Goal: Task Accomplishment & Management: Complete application form

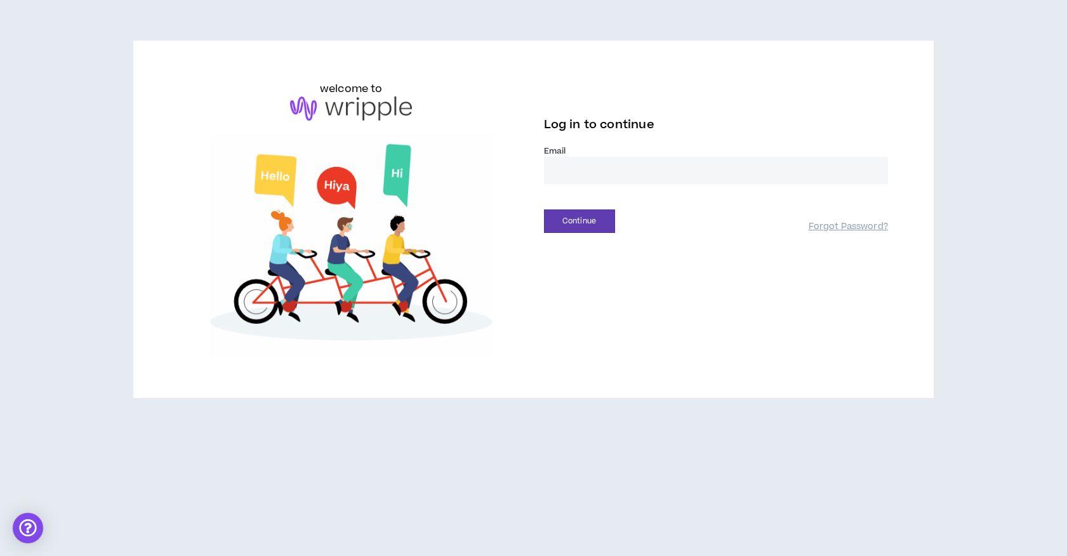
click at [566, 169] on input "email" at bounding box center [716, 170] width 344 height 27
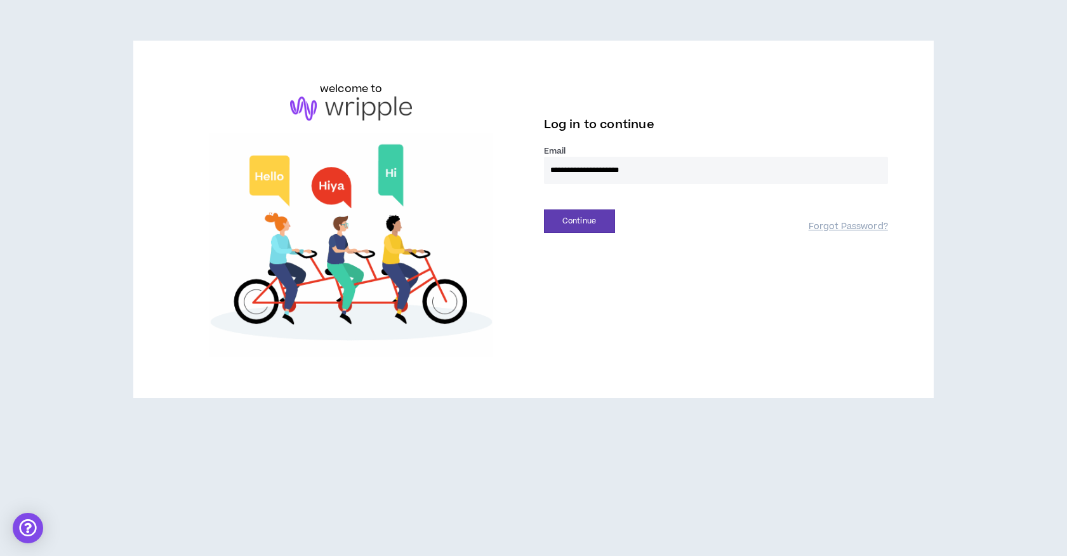
type input "**********"
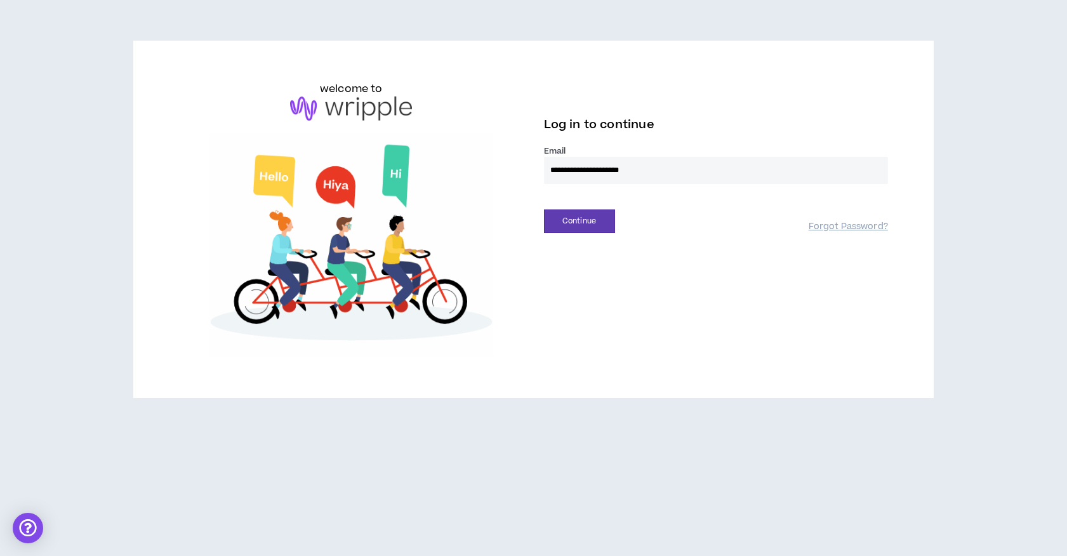
click at [544, 209] on button "Continue" at bounding box center [579, 220] width 71 height 23
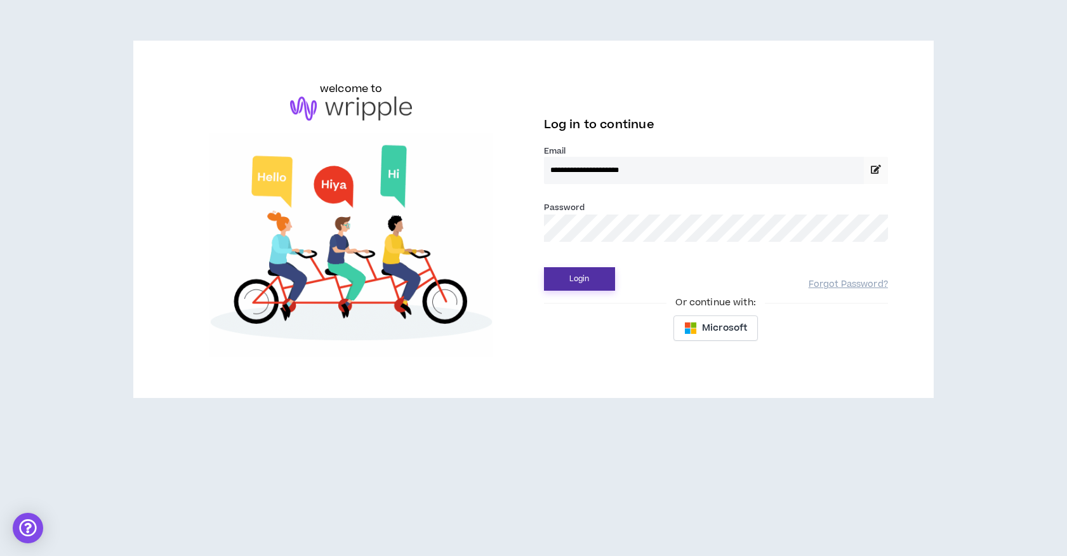
click at [574, 281] on button "Login" at bounding box center [579, 278] width 71 height 23
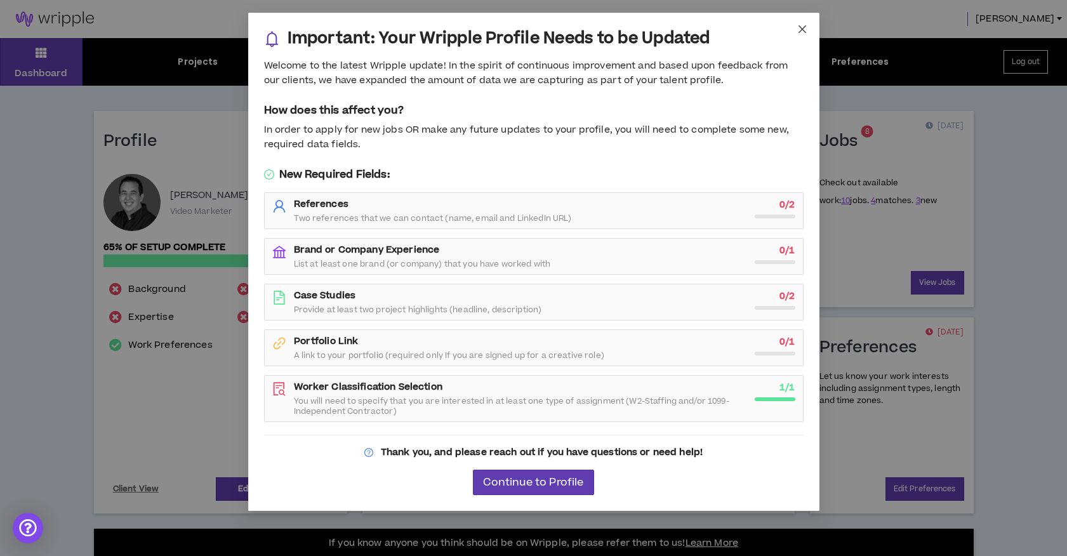
click at [805, 32] on icon "close" at bounding box center [802, 29] width 10 height 10
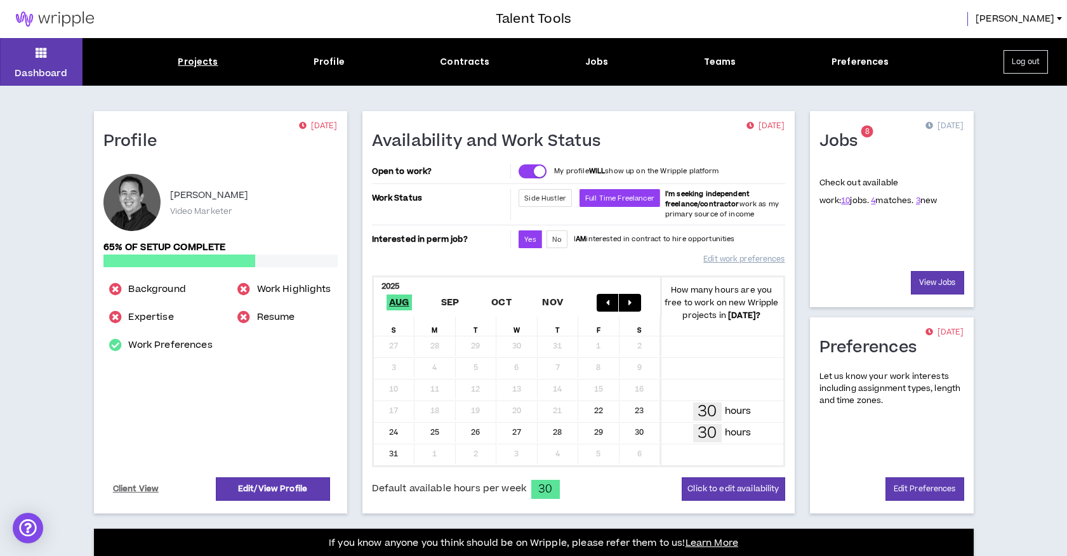
click at [185, 62] on div "Projects" at bounding box center [198, 61] width 40 height 13
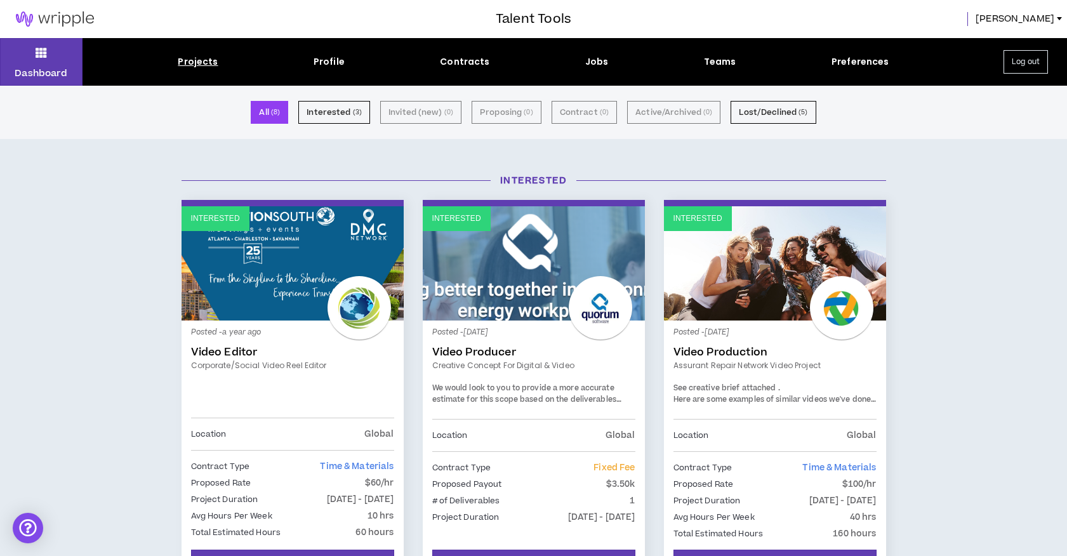
click at [202, 65] on div "Projects" at bounding box center [198, 61] width 40 height 13
click at [202, 63] on div "Projects" at bounding box center [198, 61] width 40 height 13
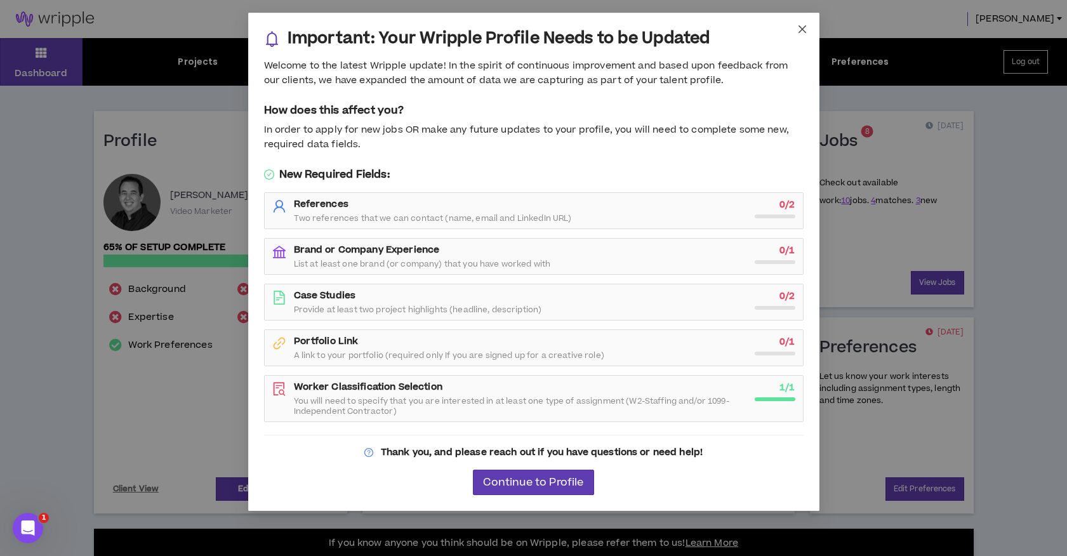
click at [802, 32] on icon "close" at bounding box center [802, 29] width 10 height 10
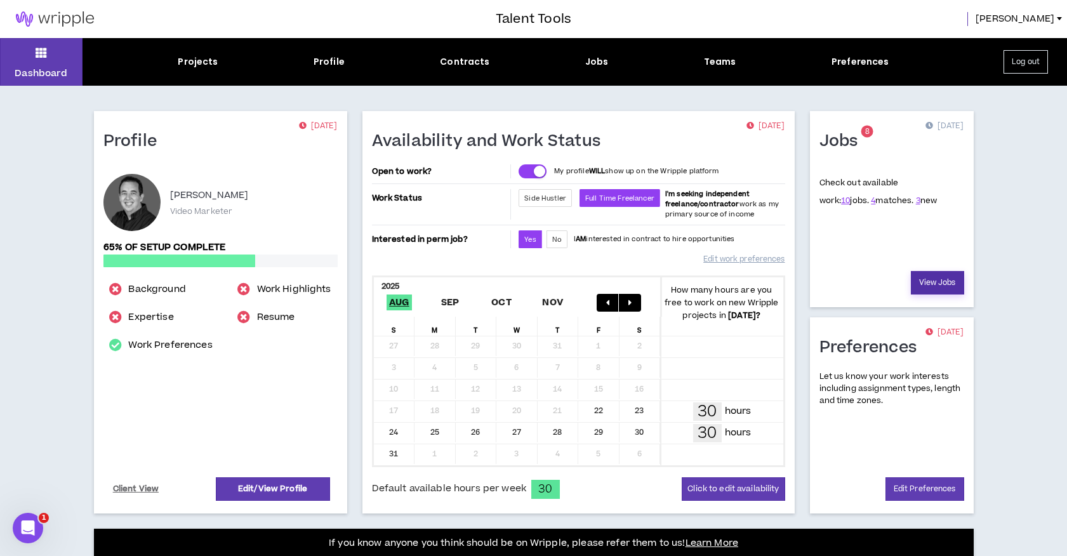
click at [930, 283] on link "View Jobs" at bounding box center [937, 282] width 53 height 23
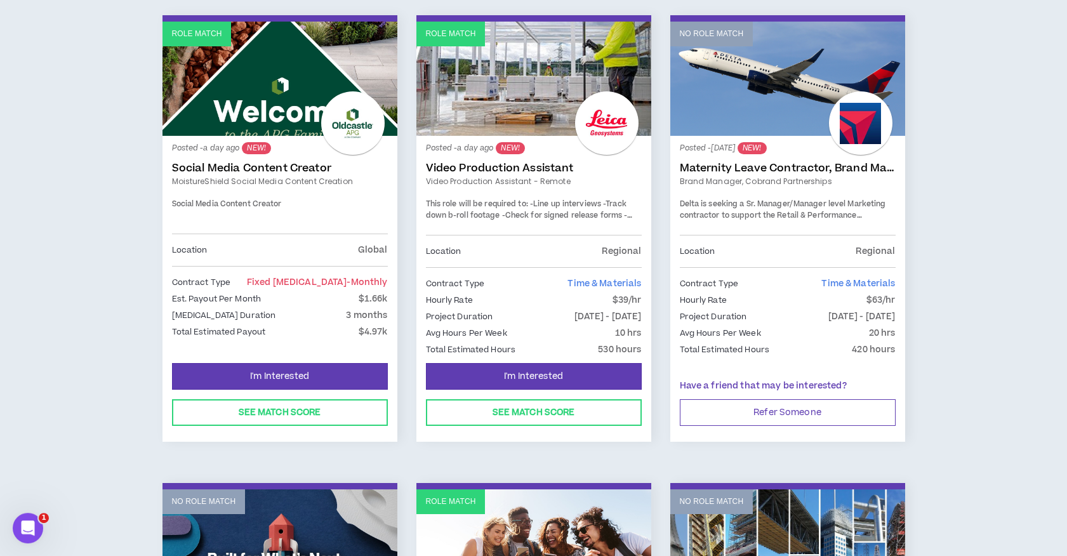
scroll to position [212, 0]
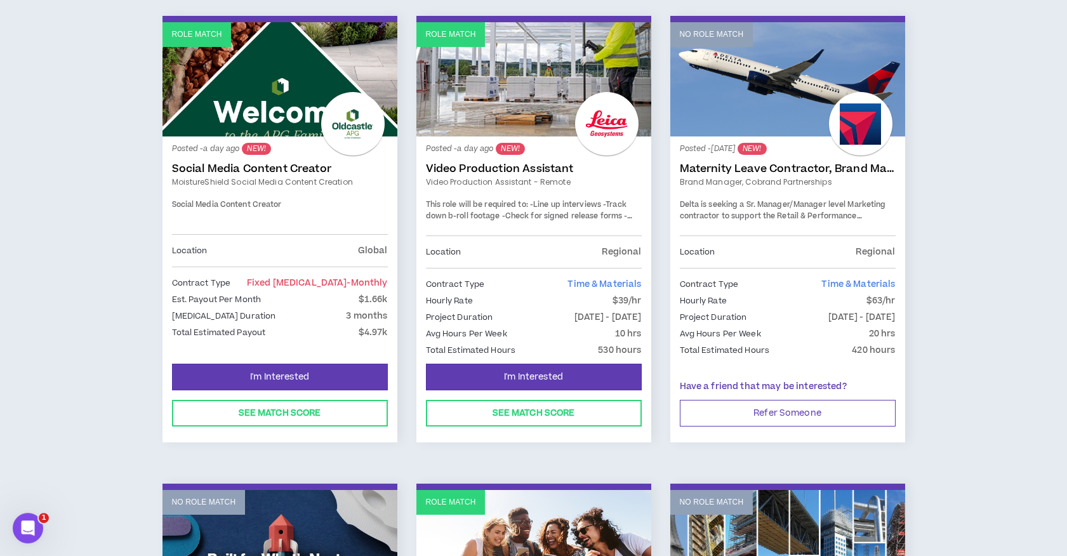
click at [484, 171] on link "Video Production Assistant" at bounding box center [534, 168] width 216 height 13
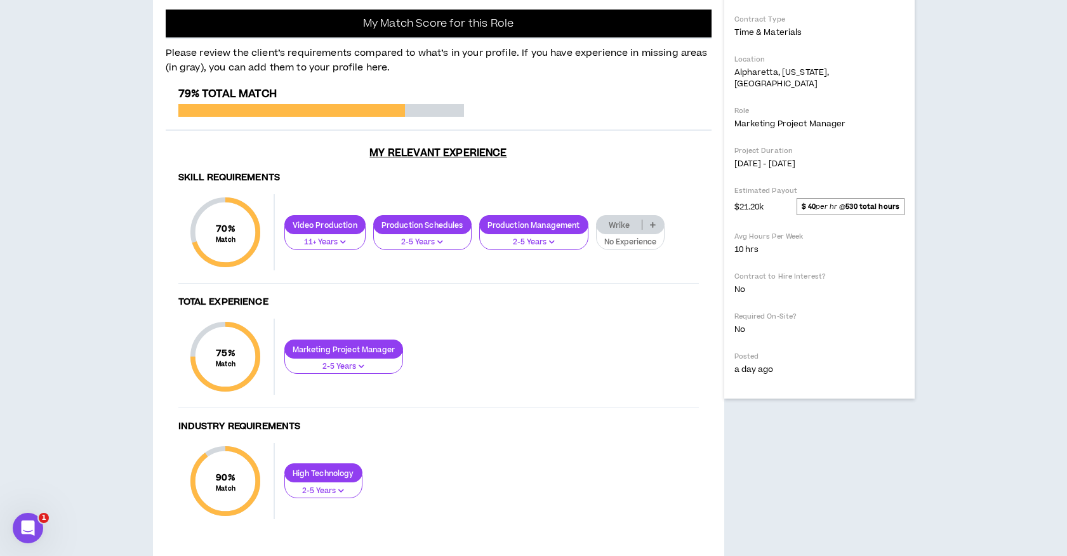
scroll to position [367, 0]
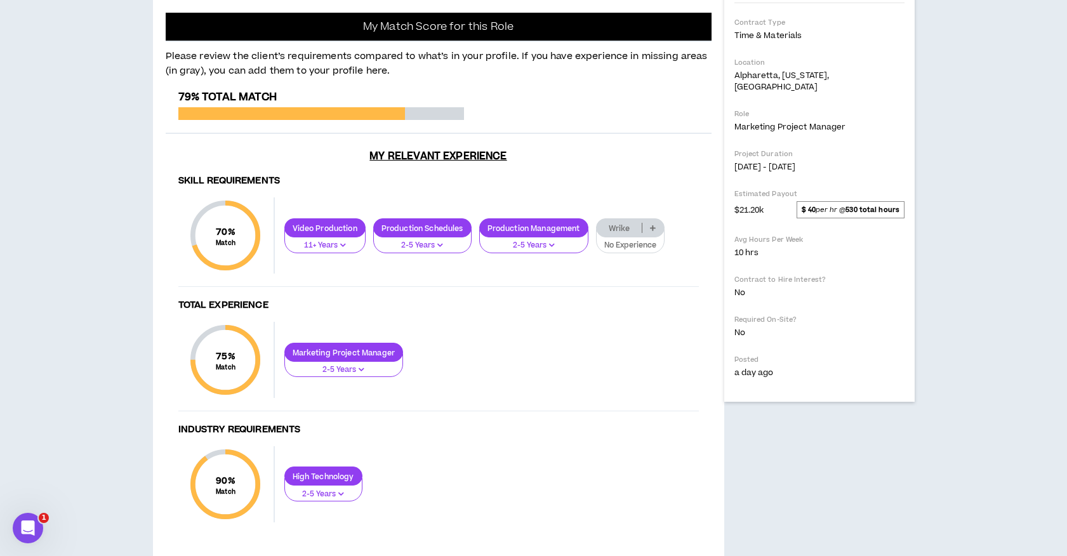
drag, startPoint x: 318, startPoint y: 230, endPoint x: 289, endPoint y: 238, distance: 30.3
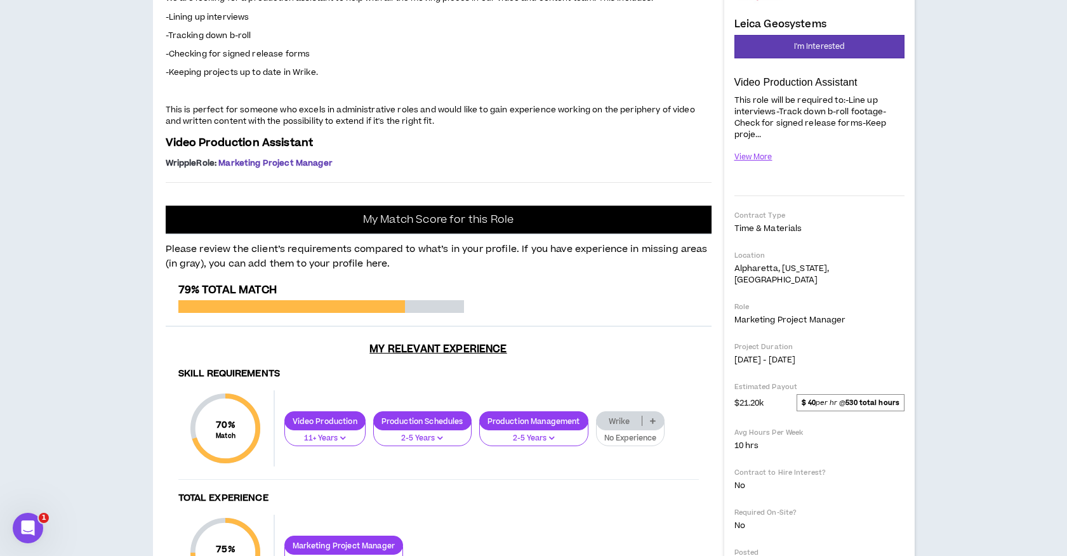
scroll to position [171, 0]
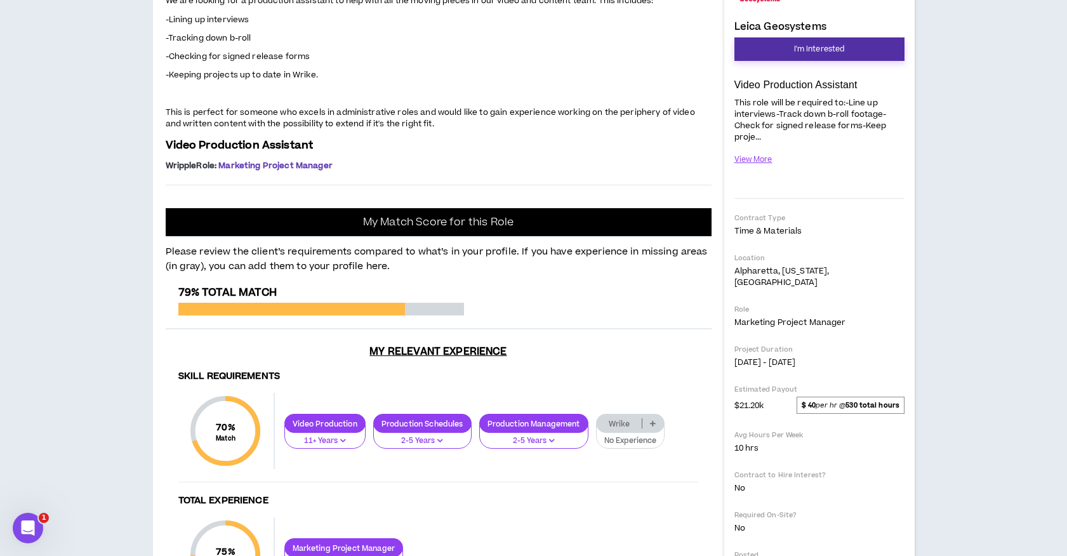
click at [813, 50] on span "I'm Interested" at bounding box center [819, 49] width 51 height 12
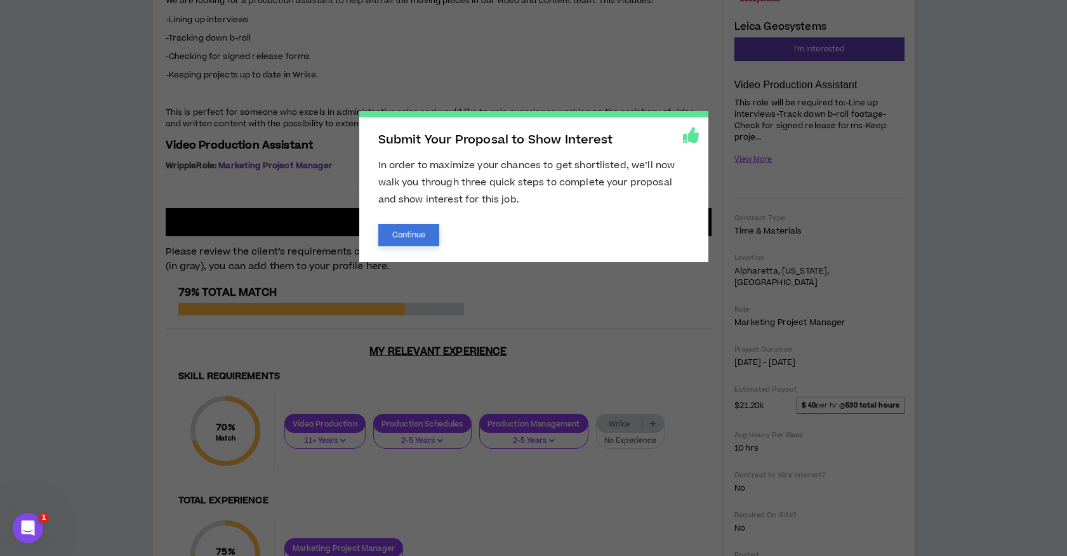
click at [398, 234] on button "Continue" at bounding box center [409, 235] width 62 height 22
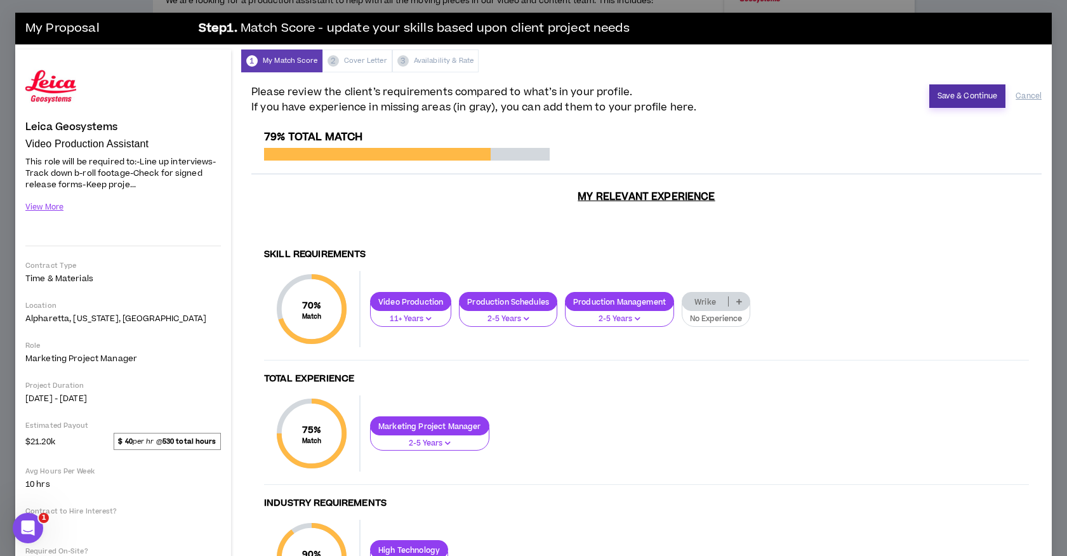
click at [971, 97] on button "Save & Continue" at bounding box center [967, 95] width 77 height 23
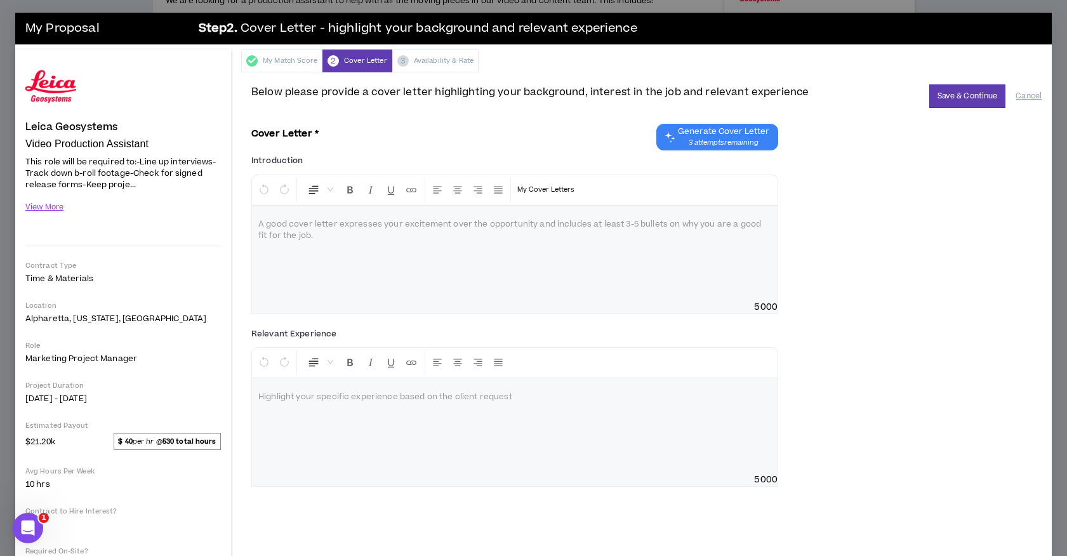
click at [727, 135] on span "Generate Cover Letter" at bounding box center [723, 131] width 91 height 10
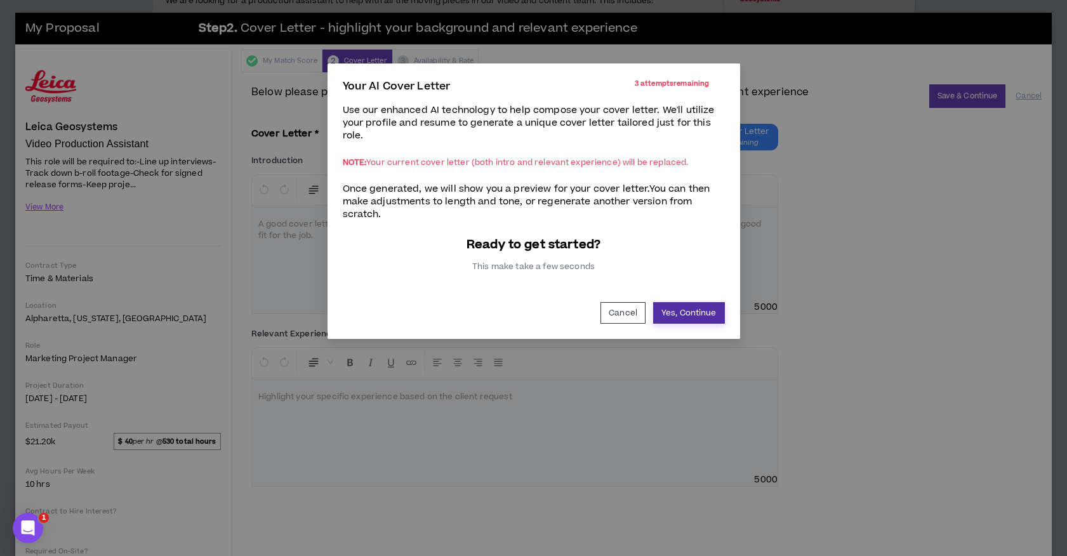
click at [701, 312] on button "Yes, Continue" at bounding box center [689, 313] width 72 height 22
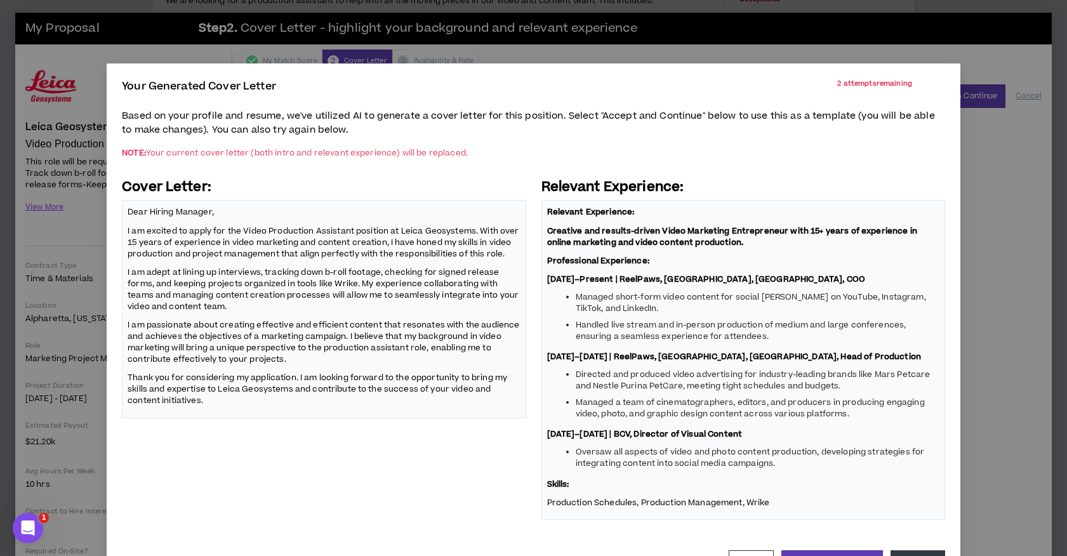
scroll to position [50, 0]
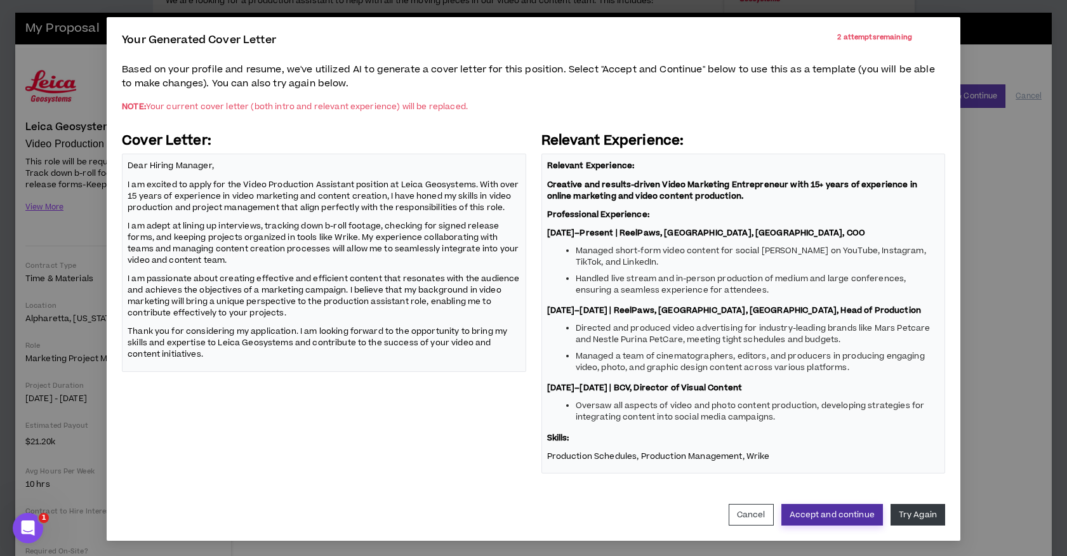
click at [827, 514] on button "Accept and continue" at bounding box center [832, 515] width 102 height 22
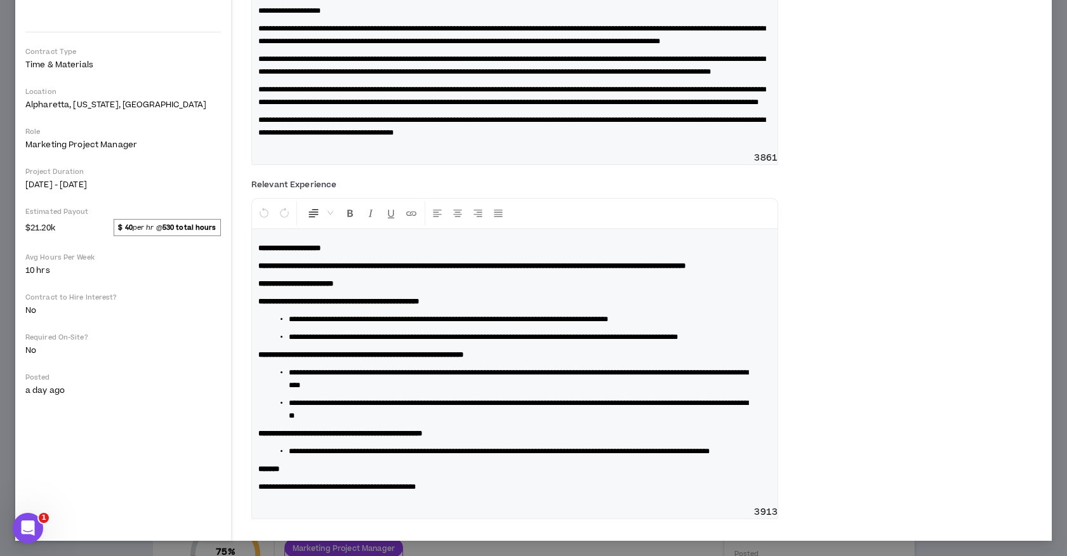
scroll to position [0, 0]
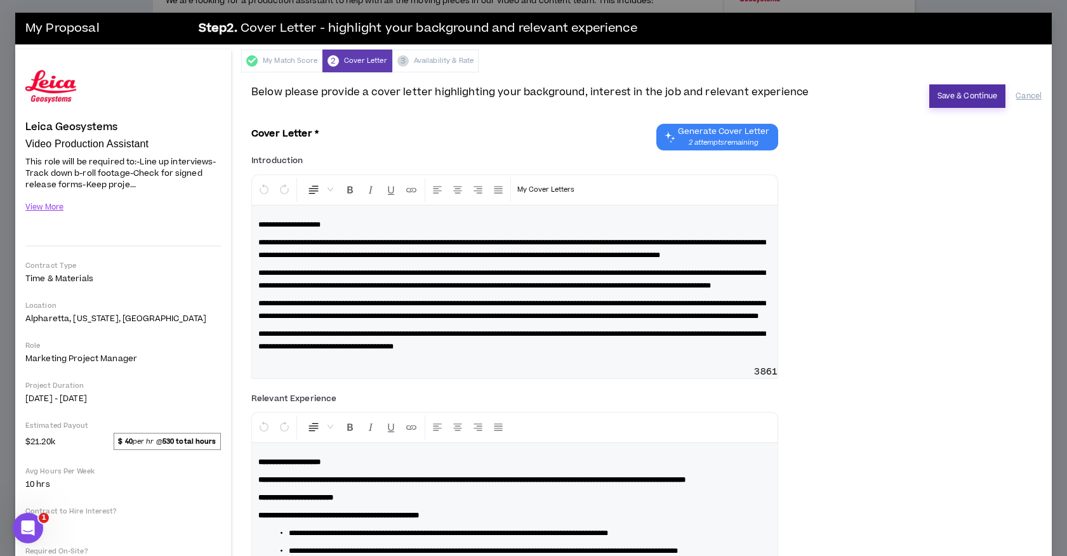
click at [958, 95] on button "Save & Continue" at bounding box center [967, 95] width 77 height 23
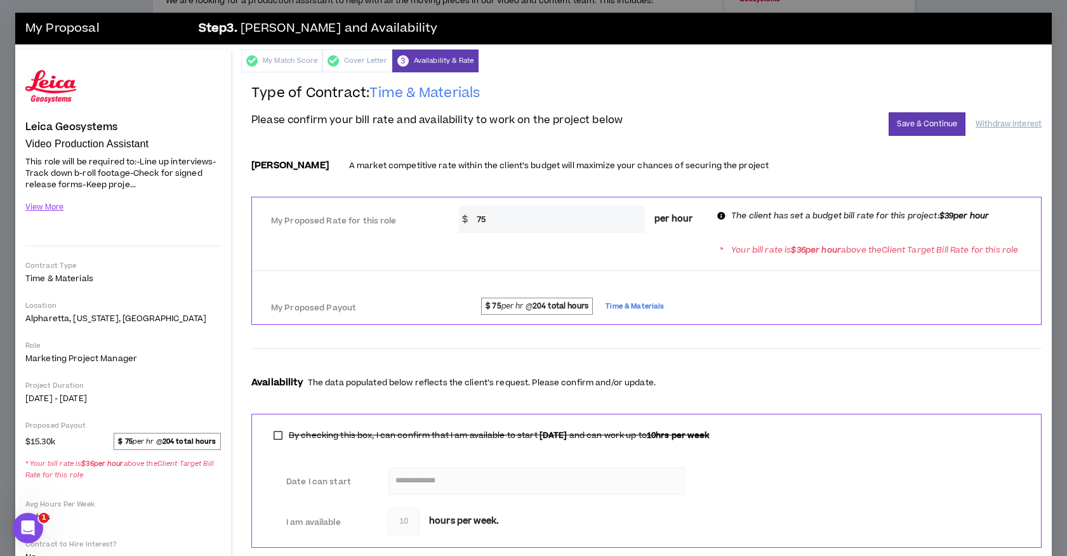
drag, startPoint x: 461, startPoint y: 214, endPoint x: 403, endPoint y: 211, distance: 57.8
click at [470, 211] on input "75" at bounding box center [557, 219] width 175 height 27
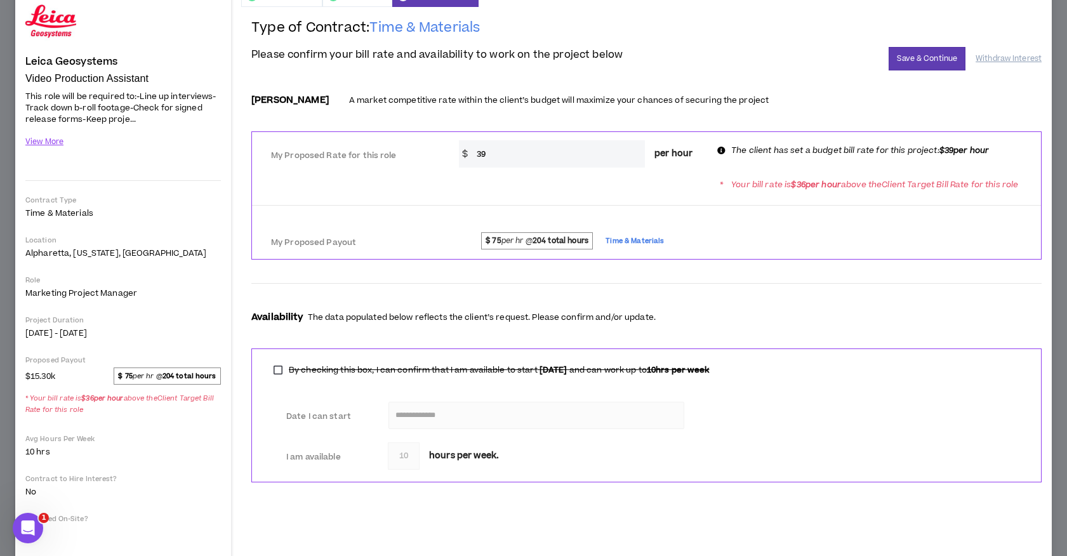
scroll to position [67, 0]
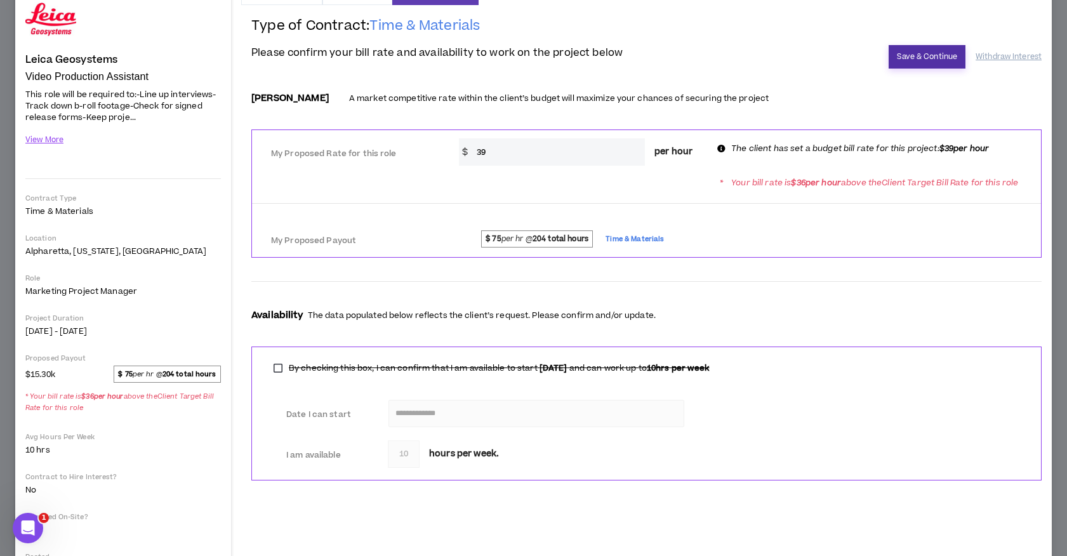
type input "39"
click at [930, 55] on button "Save & Continue" at bounding box center [926, 56] width 77 height 23
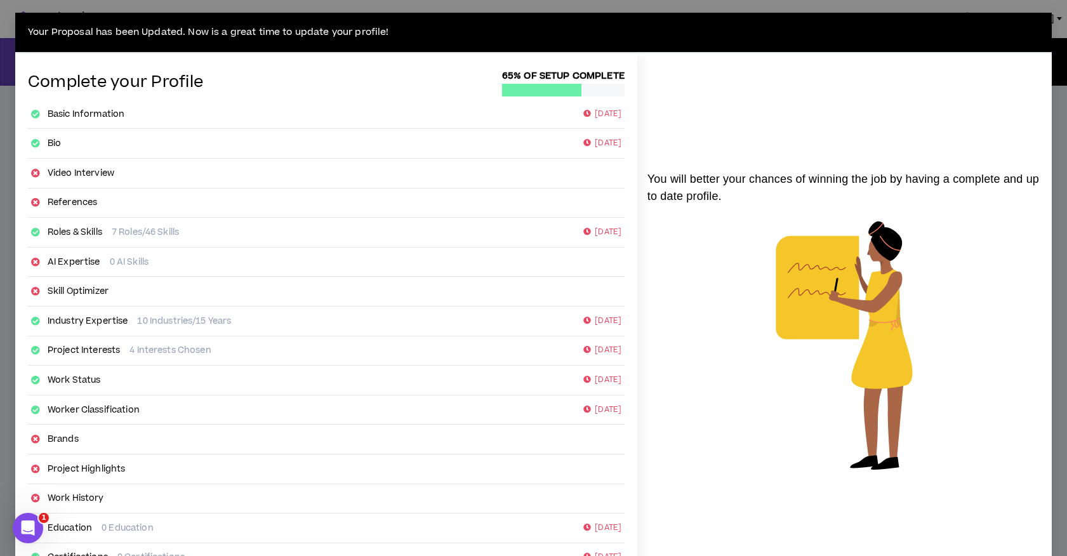
scroll to position [112, 0]
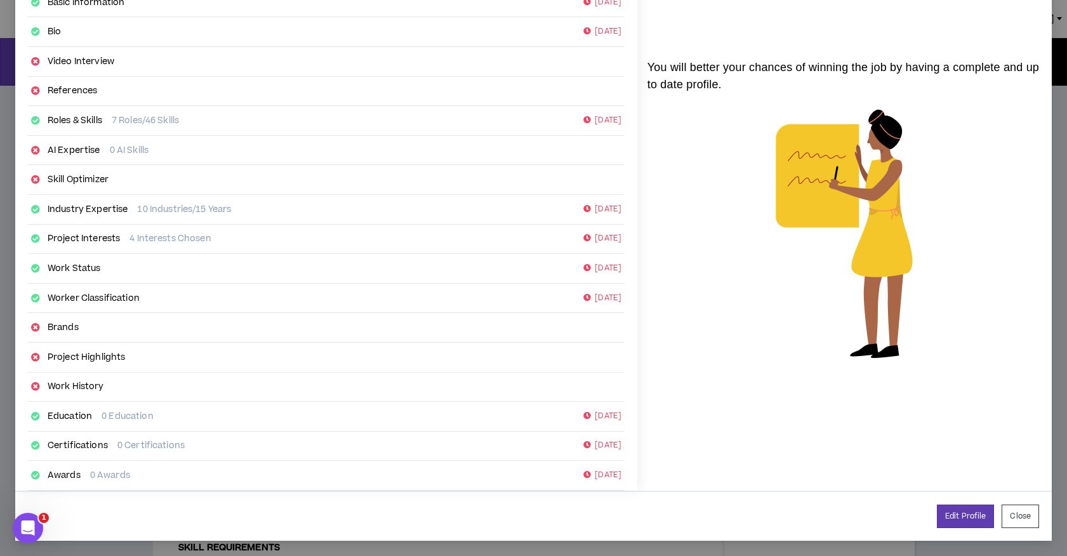
click at [1025, 513] on button "Close" at bounding box center [1019, 515] width 37 height 23
